Goal: Task Accomplishment & Management: Use online tool/utility

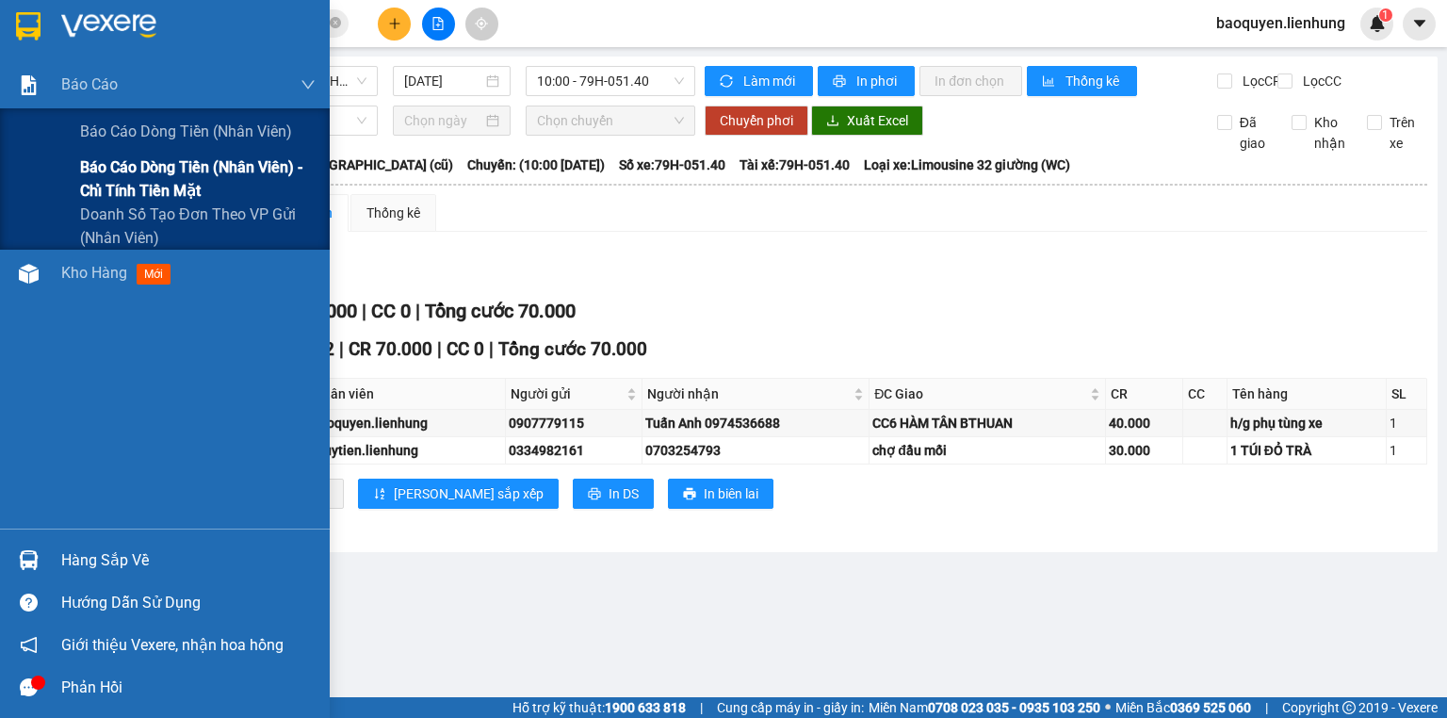
click at [122, 177] on span "Báo cáo dòng tiền (nhân viên) - chỉ tính tiền mặt" at bounding box center [198, 178] width 236 height 47
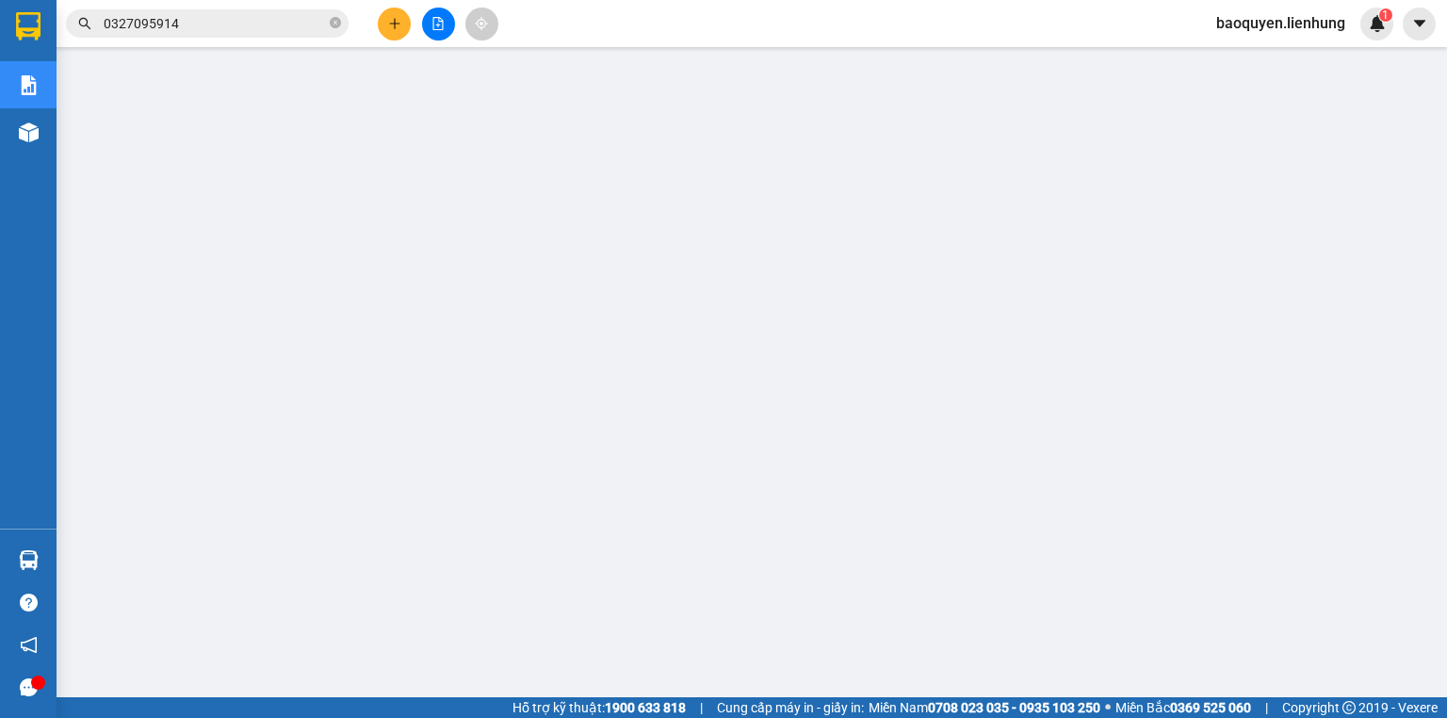
click at [426, 21] on button at bounding box center [438, 24] width 33 height 33
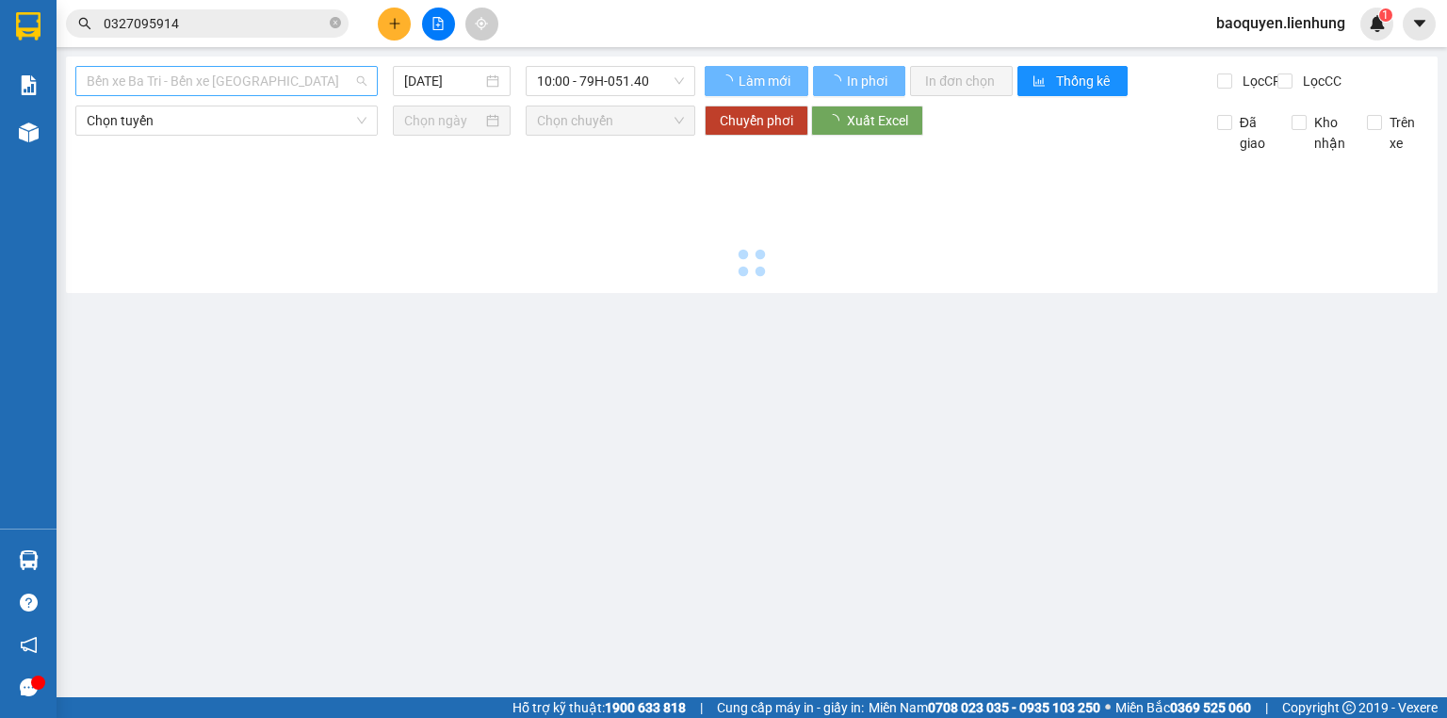
click at [269, 79] on span "Bến xe Ba Tri - Bến xe [GEOGRAPHIC_DATA]" at bounding box center [227, 81] width 280 height 28
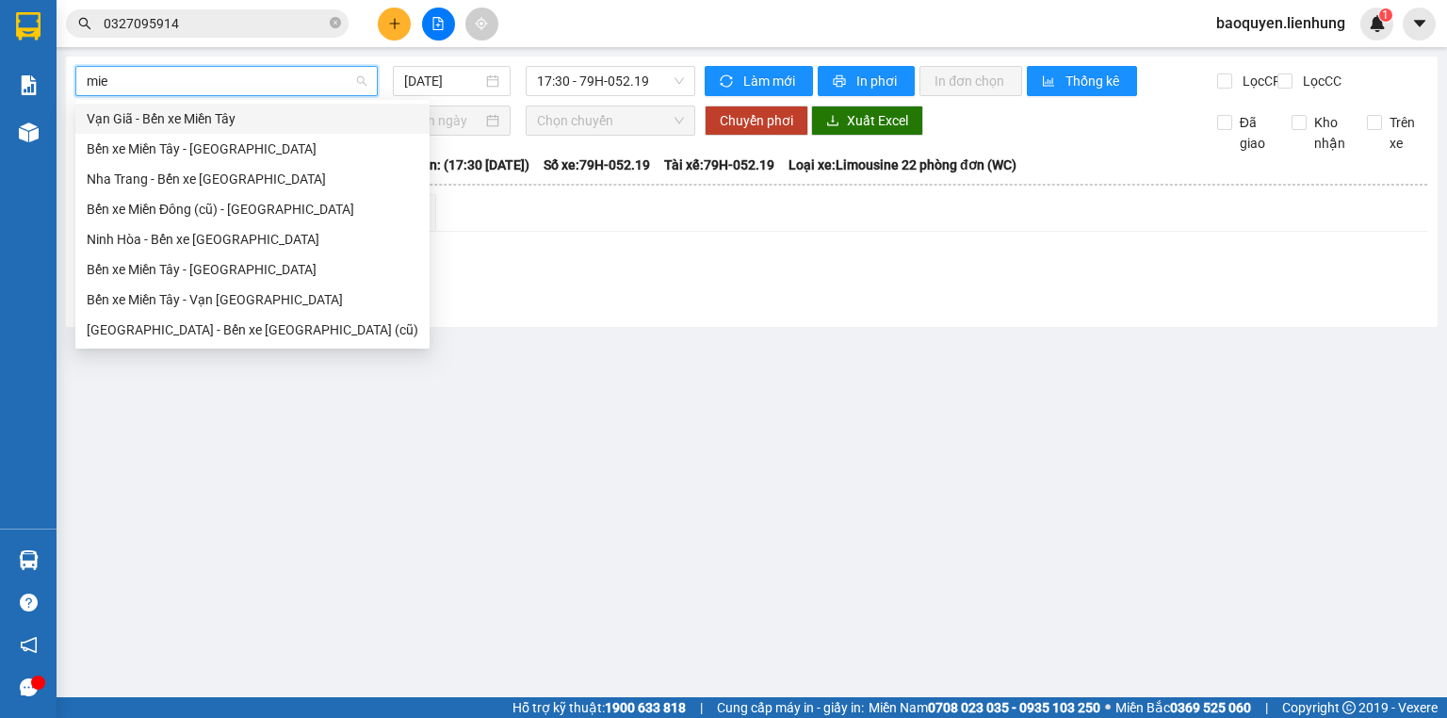
type input "mien"
click at [254, 187] on div "Nha Trang - Bến xe [GEOGRAPHIC_DATA]" at bounding box center [253, 179] width 332 height 21
type input "[DATE]"
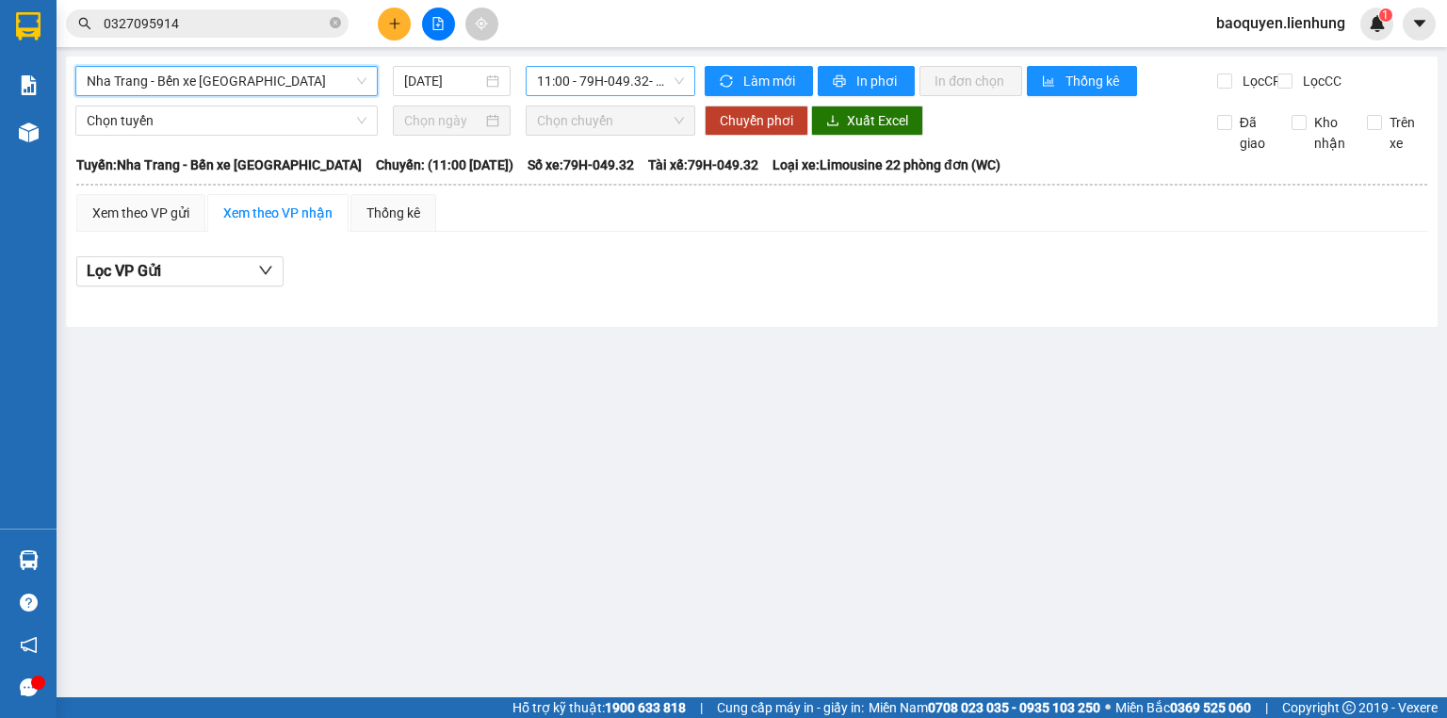
click at [629, 71] on span "11:00 - 79H-049.32 - (Đã hủy)" at bounding box center [611, 81] width 148 height 28
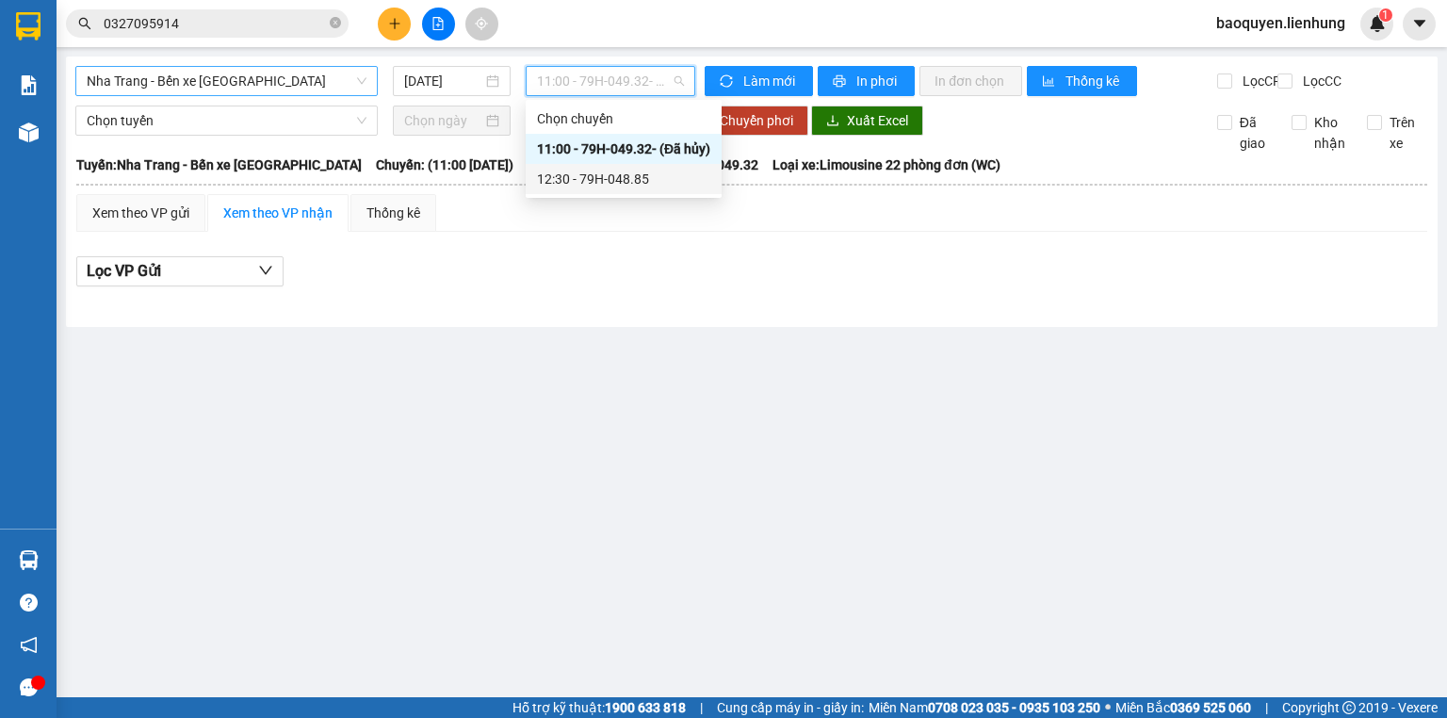
click at [624, 177] on div "12:30 - 79H-048.85" at bounding box center [623, 179] width 173 height 21
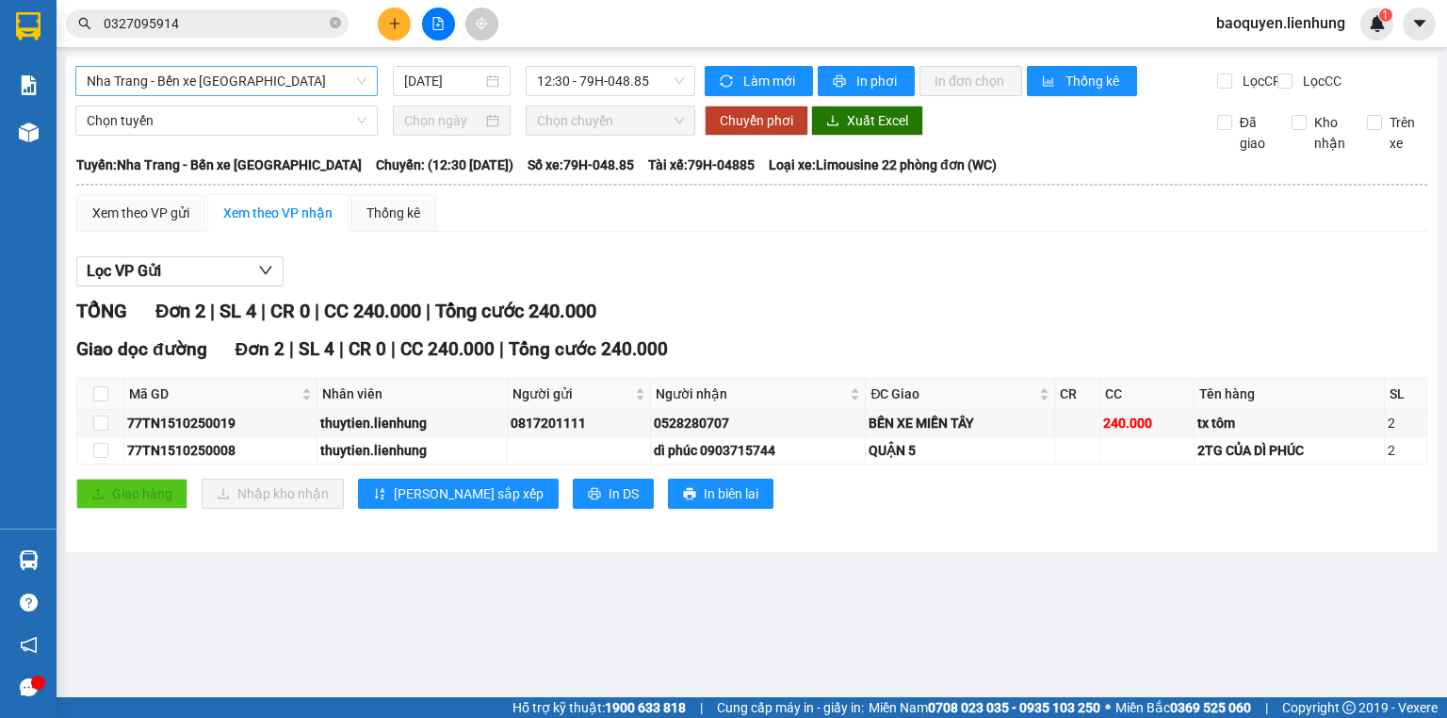
click at [792, 37] on div "Kết quả tìm kiếm ( 9 ) Bộ lọc Mã ĐH Trạng thái Món hàng Thu hộ Tổng cước Chưa c…" at bounding box center [723, 23] width 1447 height 47
click at [868, 80] on span "In phơi" at bounding box center [877, 81] width 43 height 21
click at [434, 90] on input "[DATE]" at bounding box center [442, 81] width 77 height 21
click at [283, 86] on span "Nha Trang - Bến xe [GEOGRAPHIC_DATA]" at bounding box center [227, 81] width 280 height 28
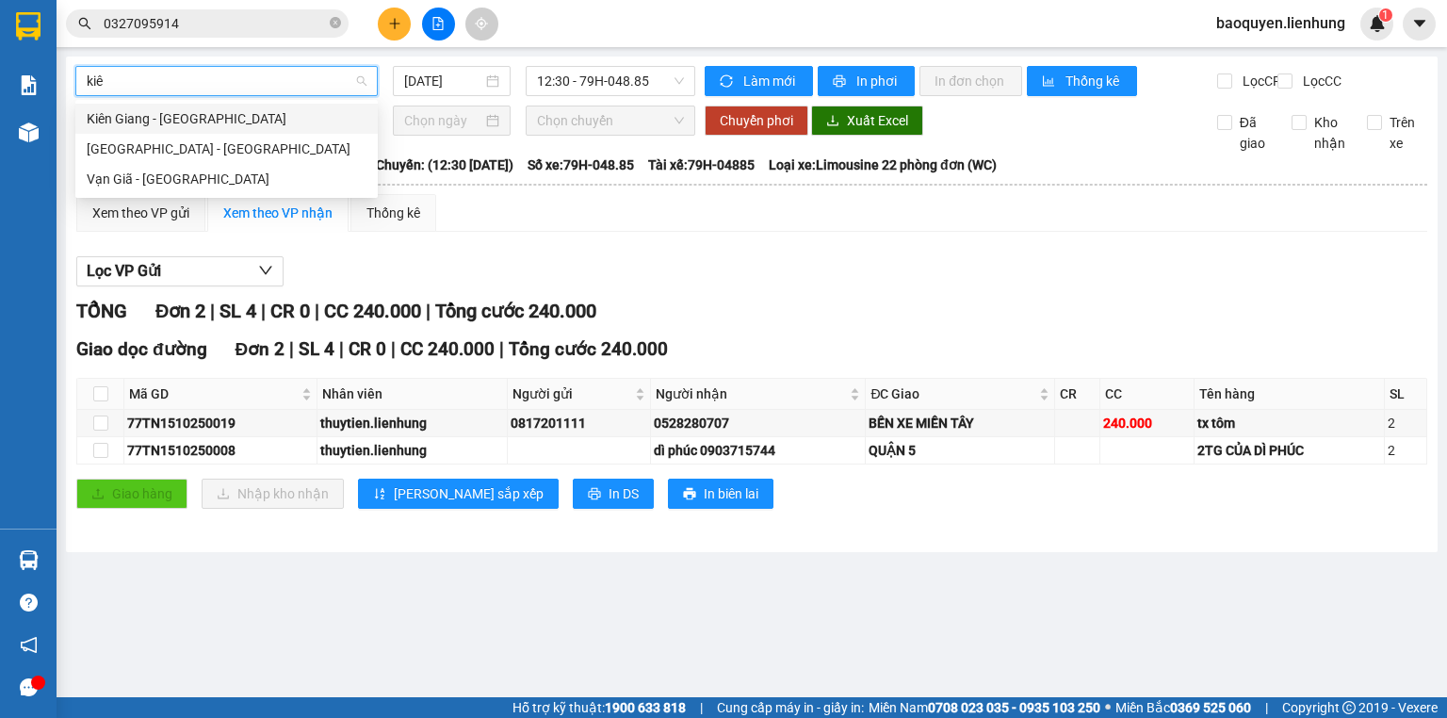
type input "kiên"
click at [268, 183] on div "Vạn Giã - [GEOGRAPHIC_DATA]" at bounding box center [227, 179] width 280 height 21
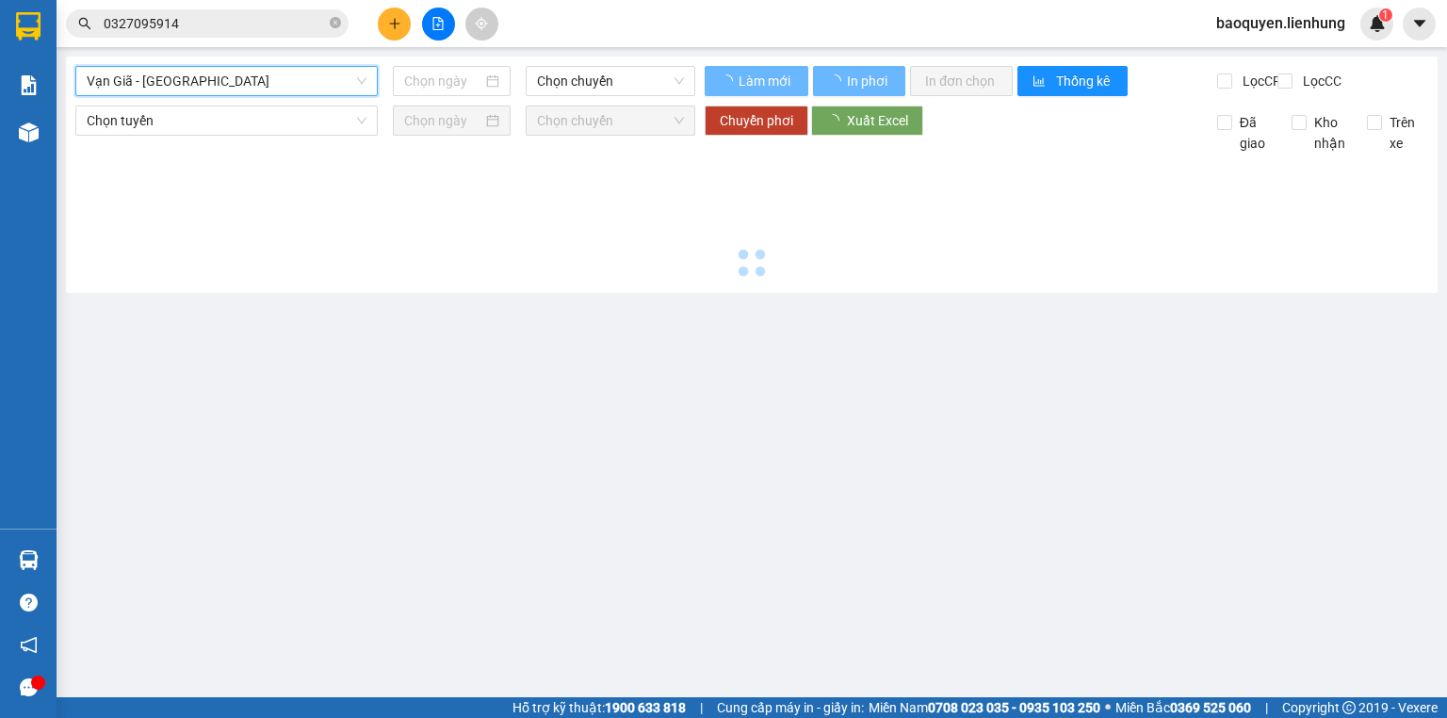
type input "[DATE]"
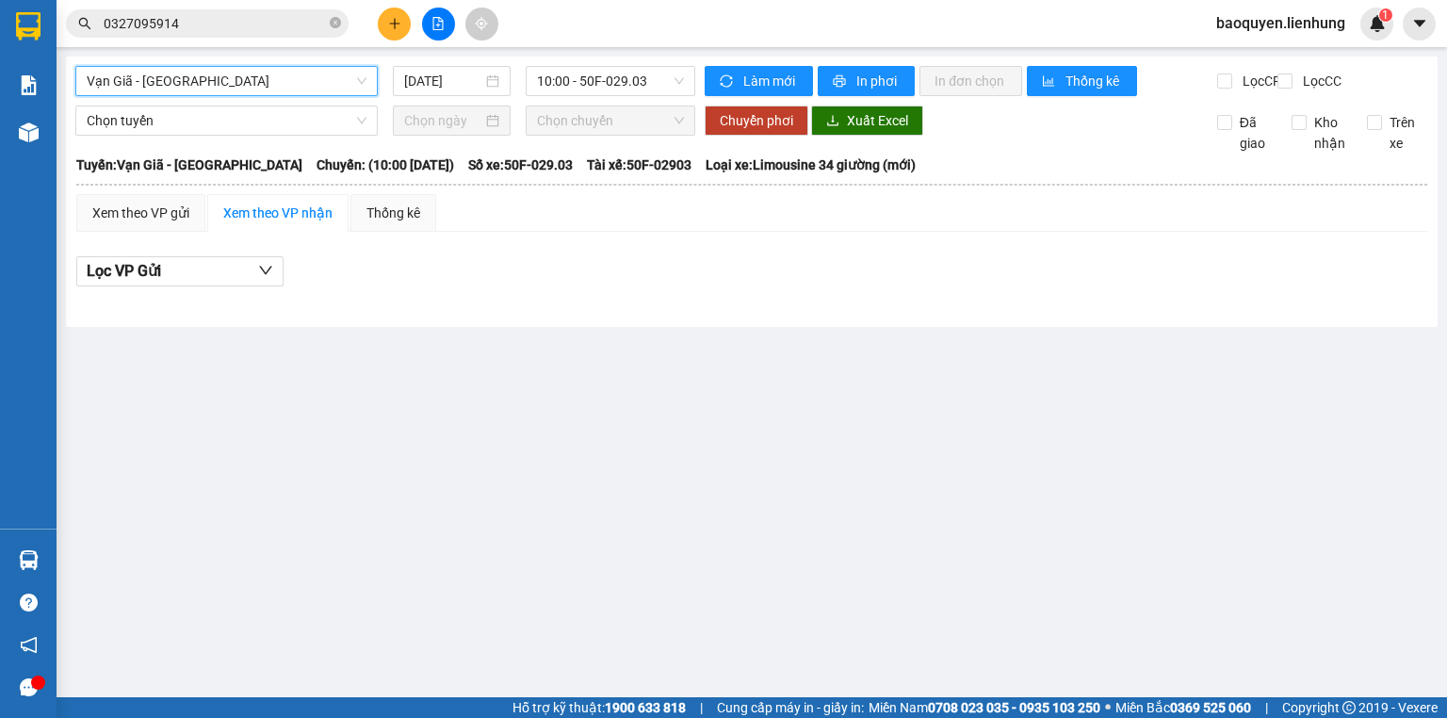
click at [275, 87] on span "Vạn Giã - [GEOGRAPHIC_DATA]" at bounding box center [227, 81] width 280 height 28
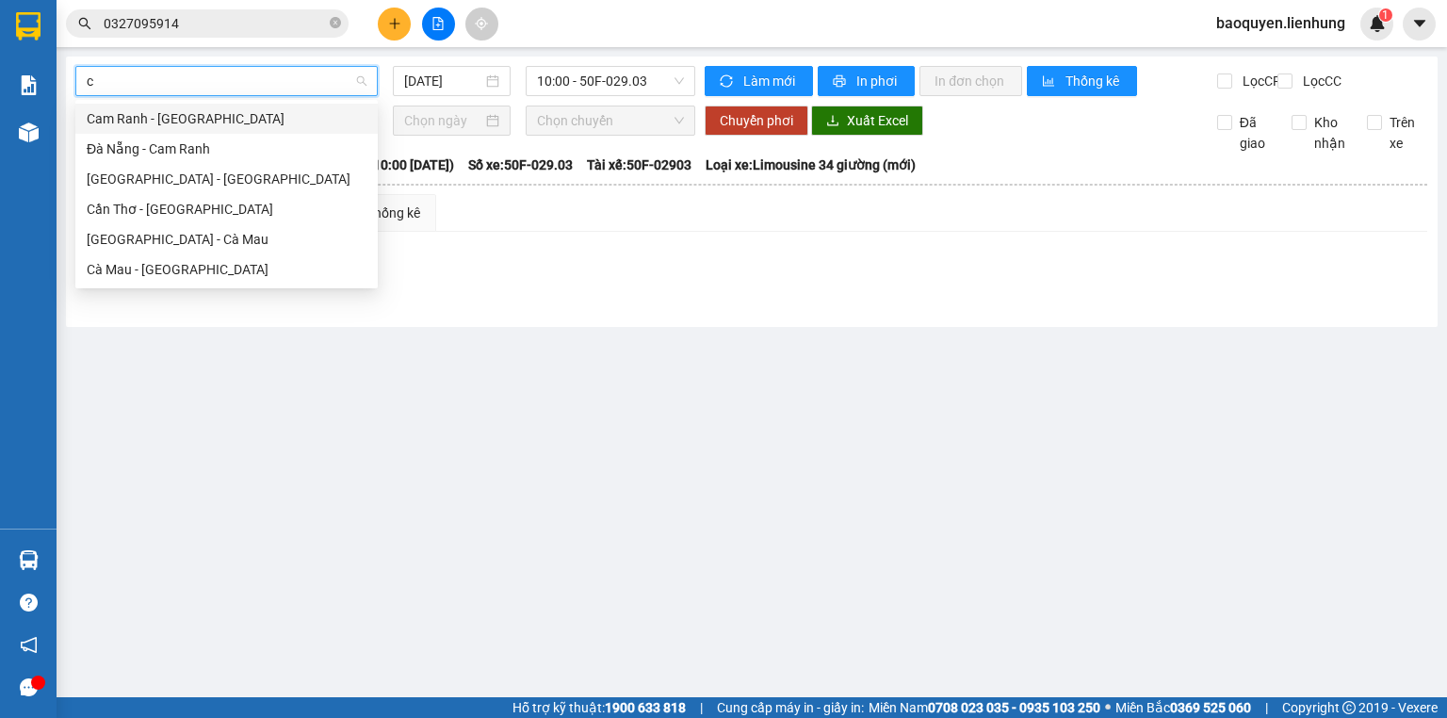
type input "cà"
click at [248, 230] on div "[GEOGRAPHIC_DATA] - Cà Mau" at bounding box center [227, 239] width 280 height 21
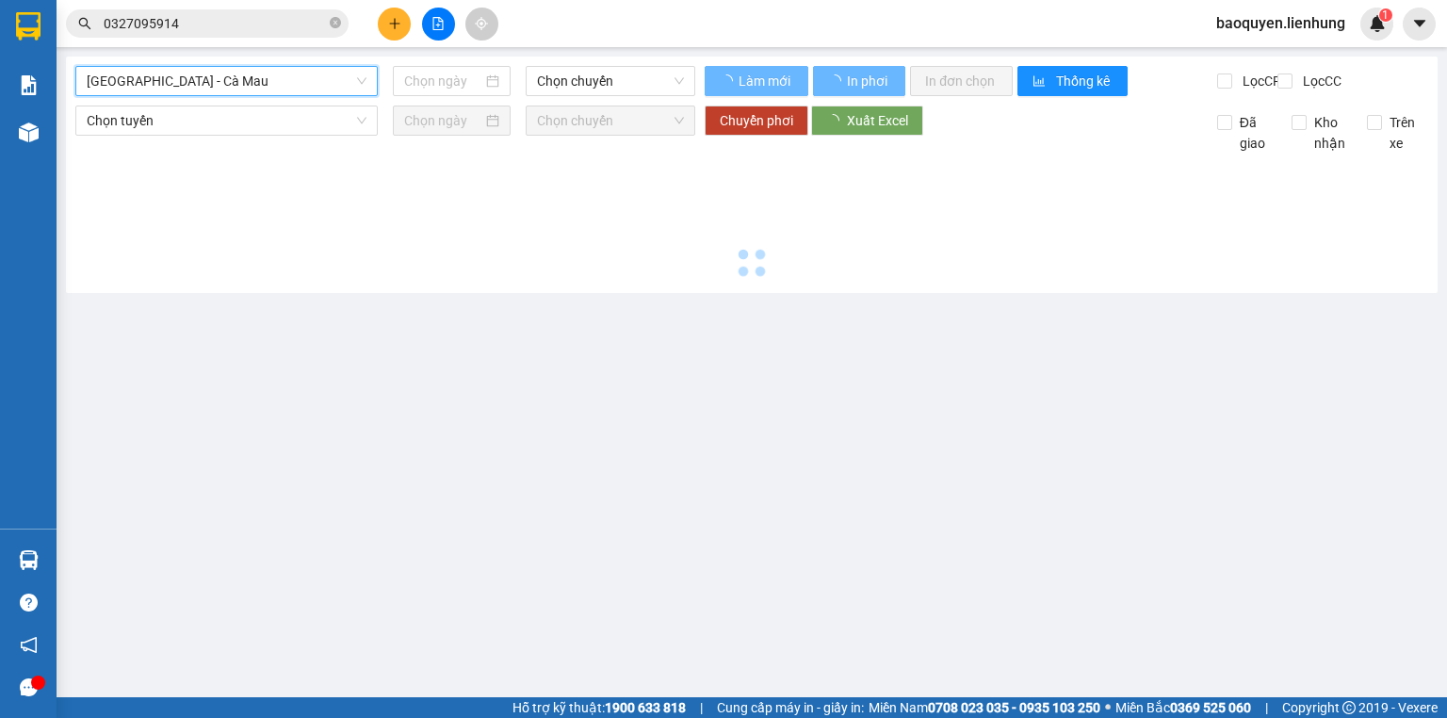
type input "[DATE]"
